Goal: Task Accomplishment & Management: Manage account settings

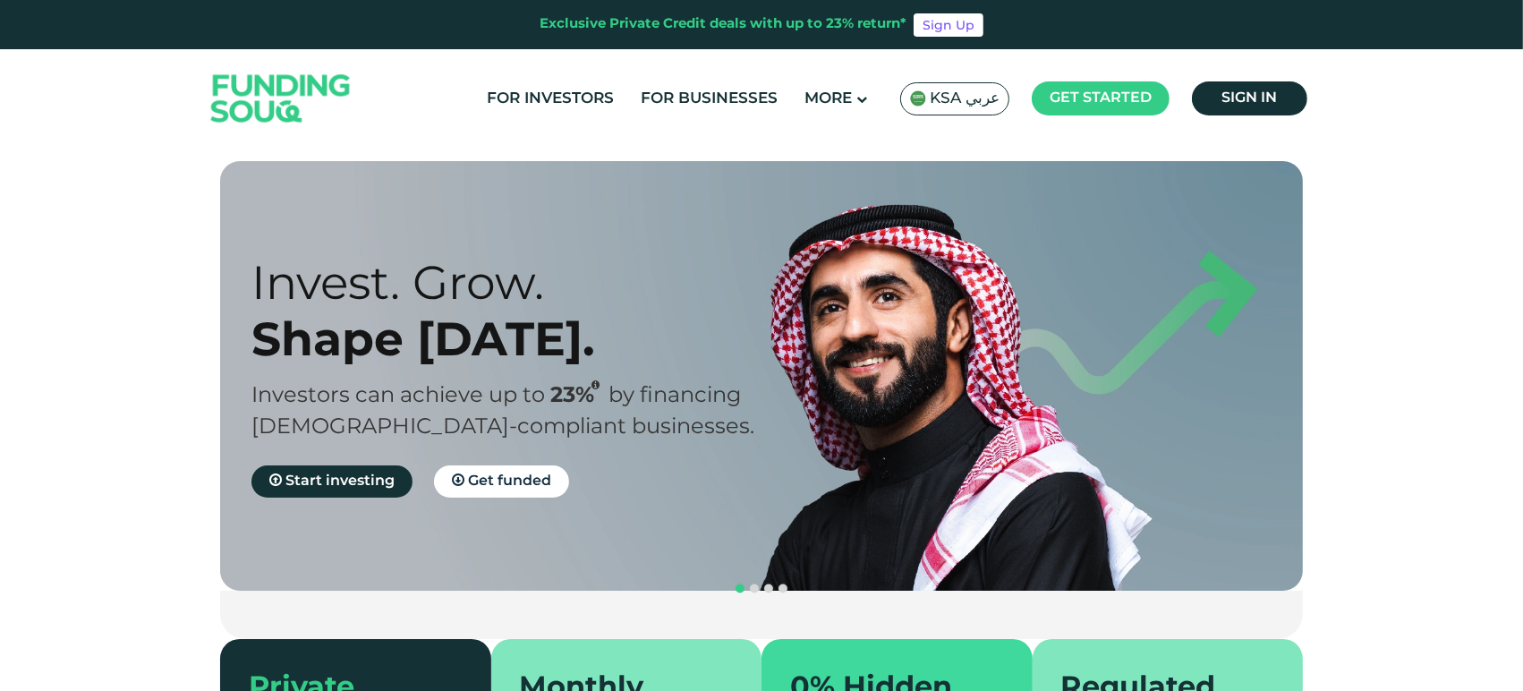
click at [959, 95] on span "KSA عربي" at bounding box center [965, 99] width 70 height 21
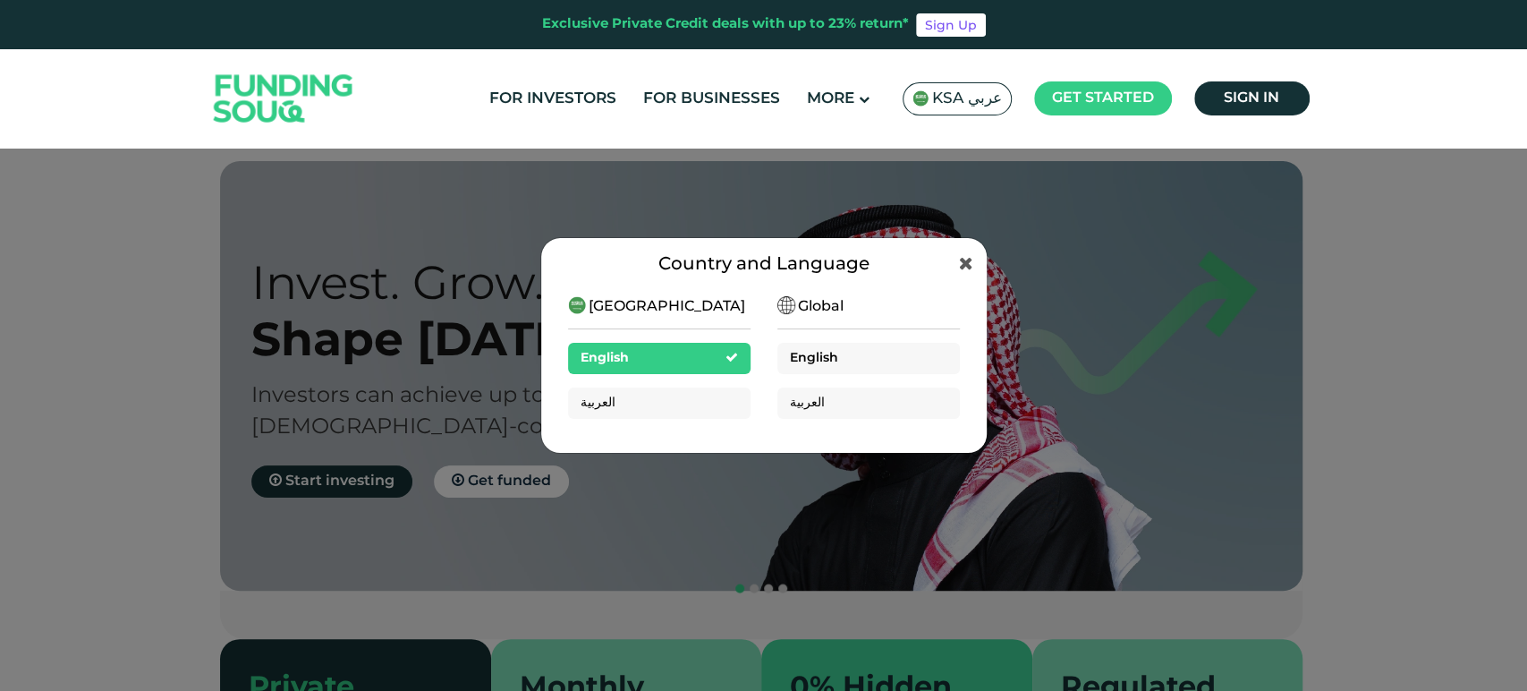
click at [864, 361] on div "English" at bounding box center [869, 358] width 183 height 31
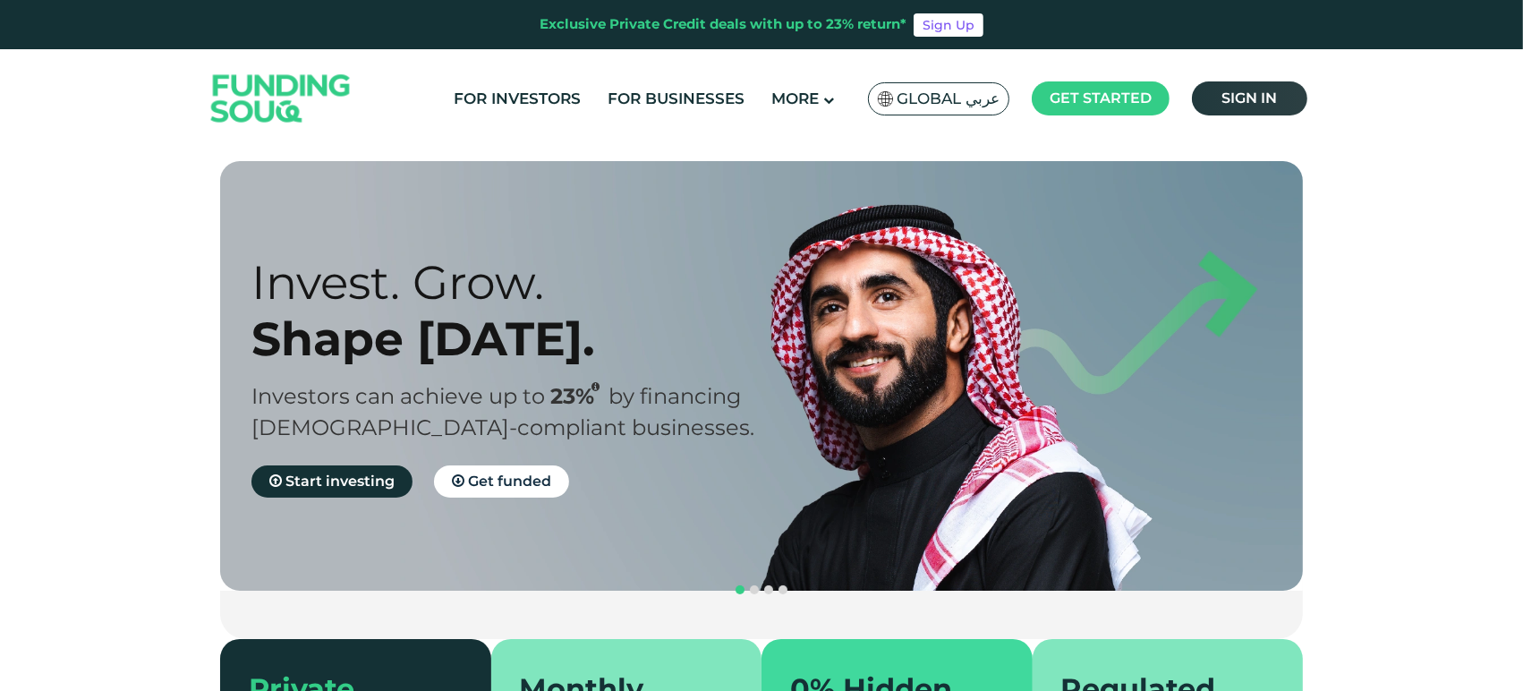
click at [1289, 100] on link "Sign in" at bounding box center [1249, 98] width 115 height 34
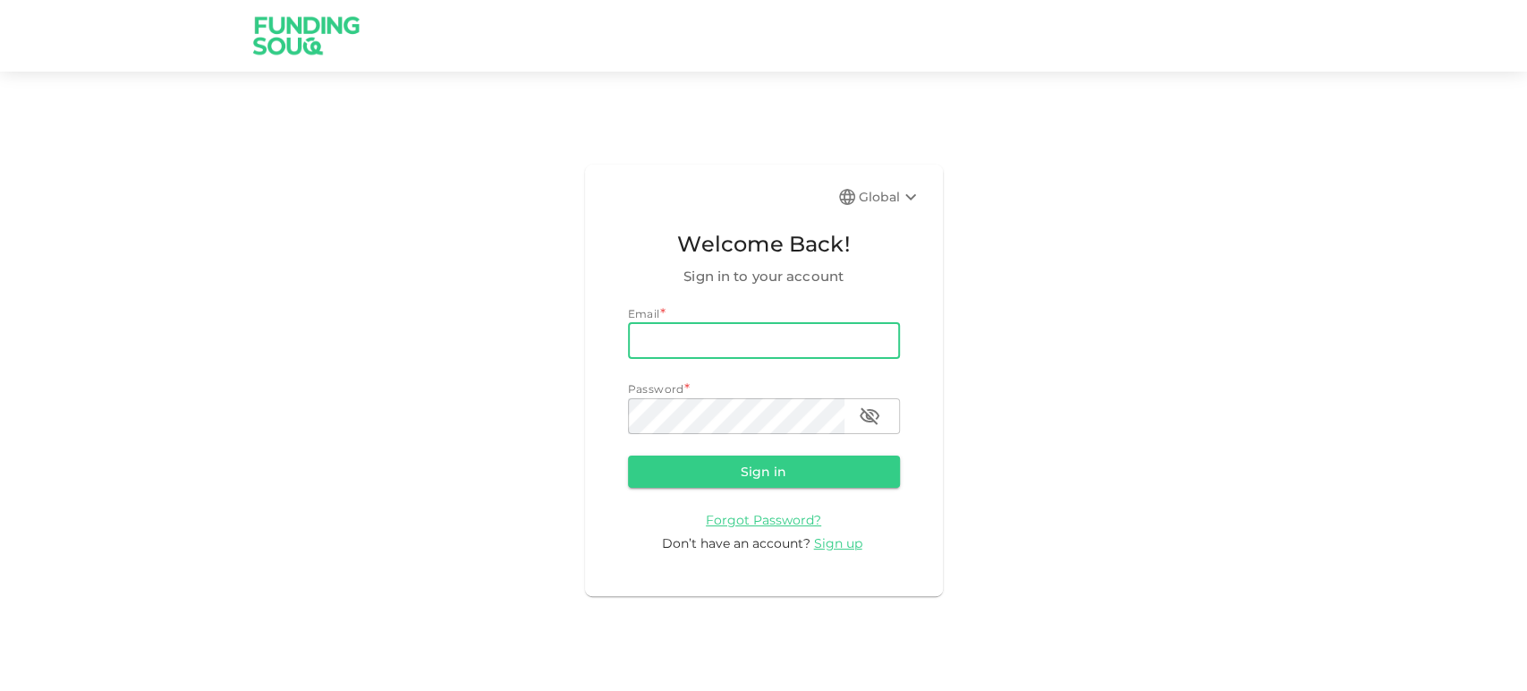
click at [731, 353] on input "email" at bounding box center [764, 341] width 272 height 36
paste input "e.alrafi@gmail.com"
type input "e.alrafi@gmail.com"
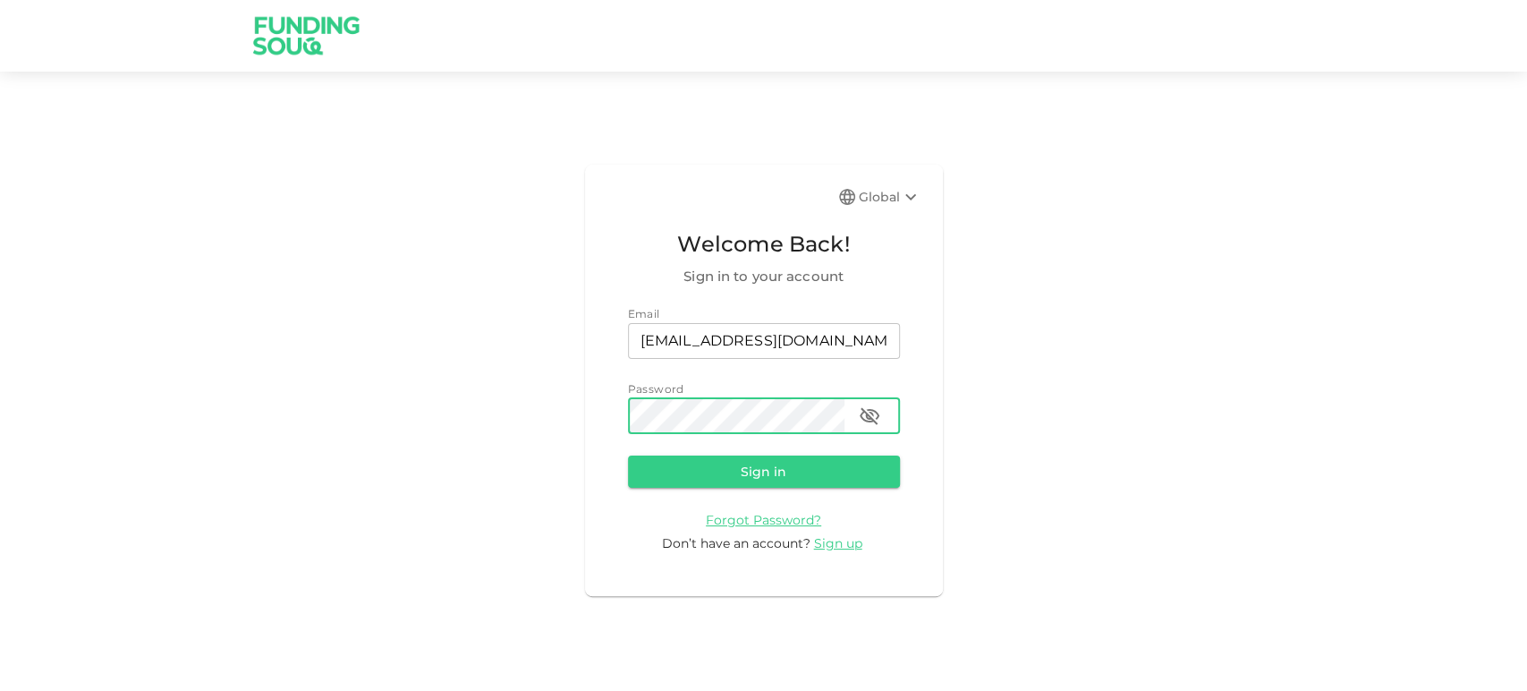
click at [687, 463] on button "Sign in" at bounding box center [764, 471] width 272 height 32
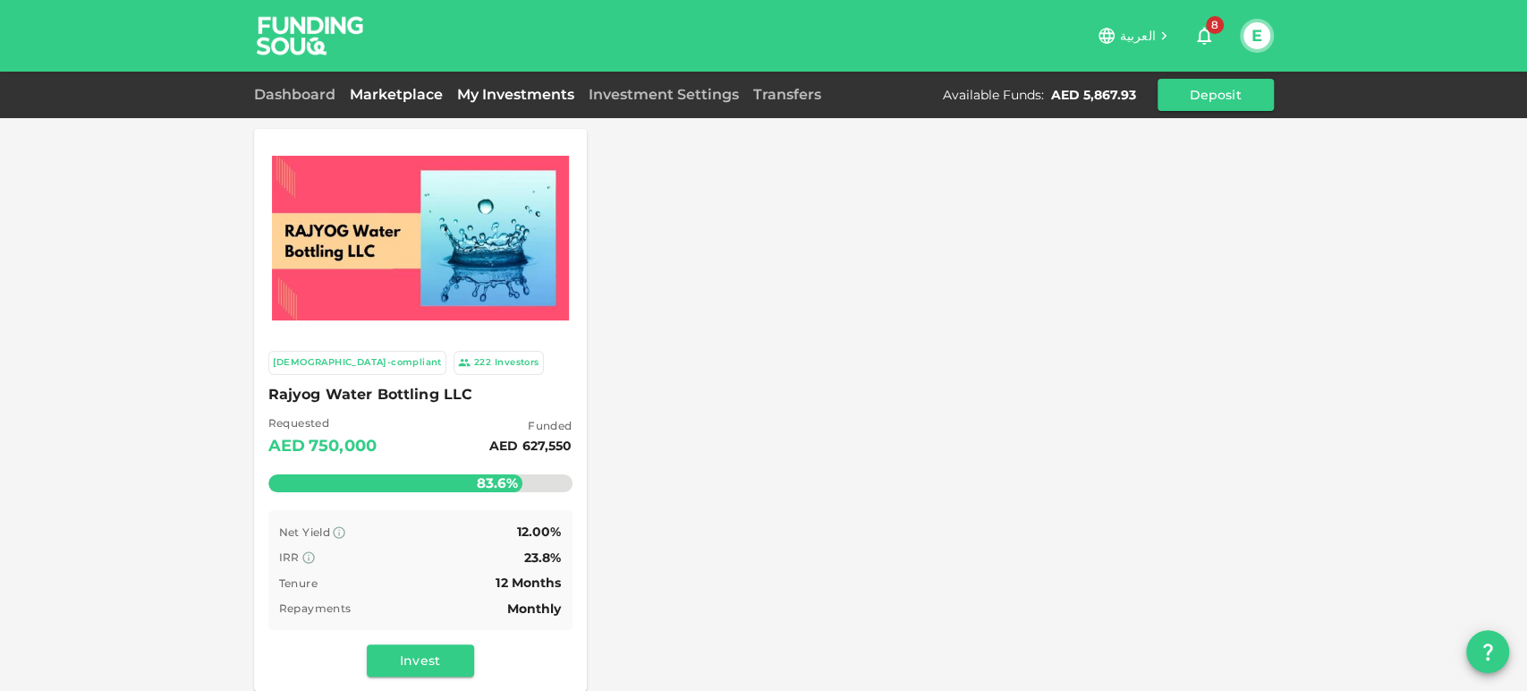
click at [523, 89] on link "My Investments" at bounding box center [516, 94] width 132 height 17
